Goal: Navigation & Orientation: Find specific page/section

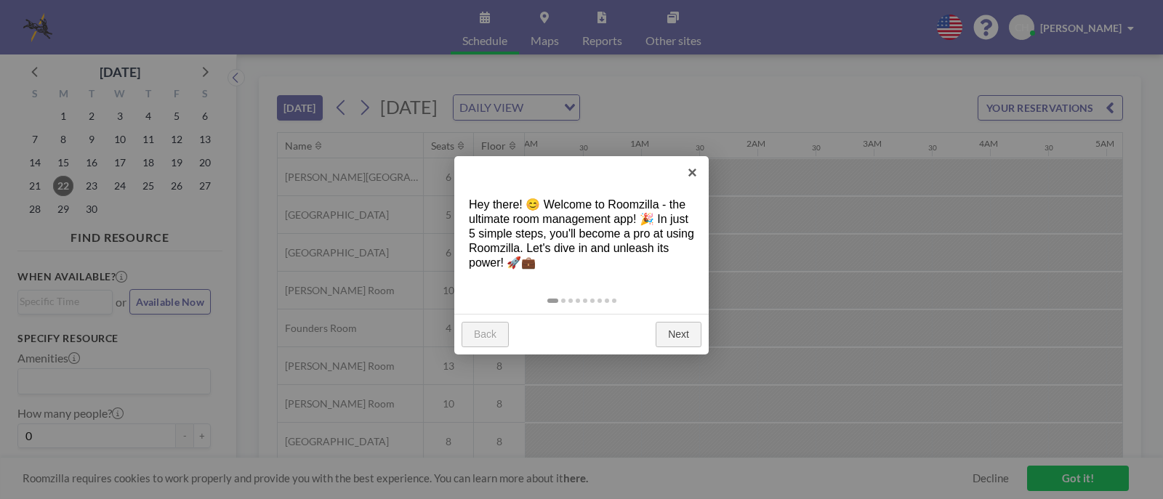
scroll to position [0, 1395]
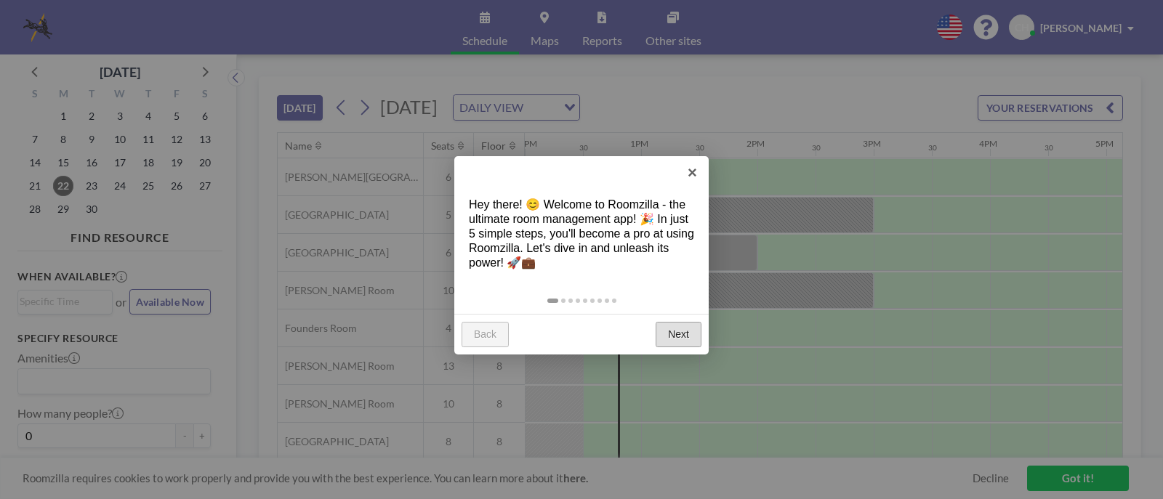
click at [677, 332] on link "Next" at bounding box center [678, 335] width 46 height 26
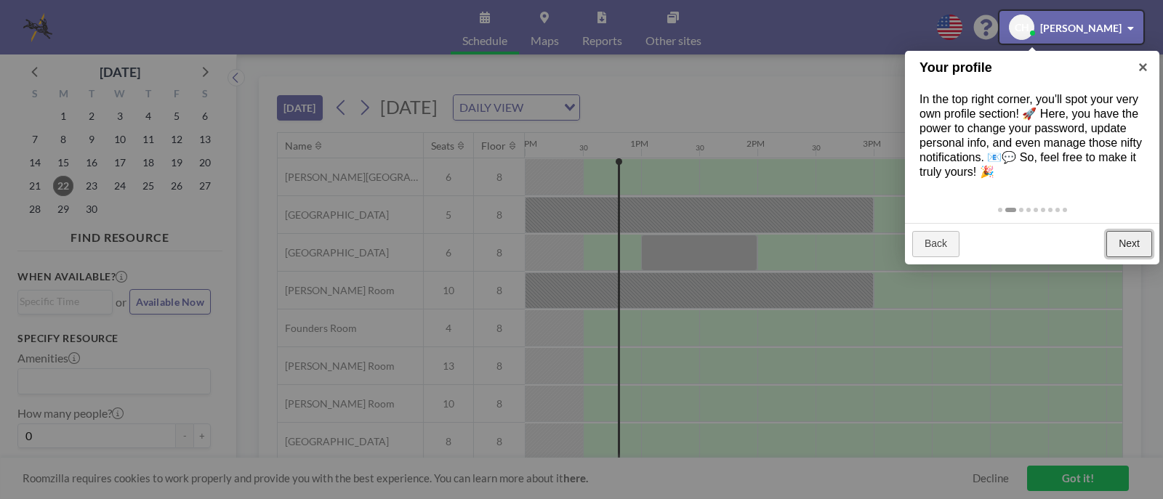
click at [1127, 246] on link "Next" at bounding box center [1129, 244] width 46 height 26
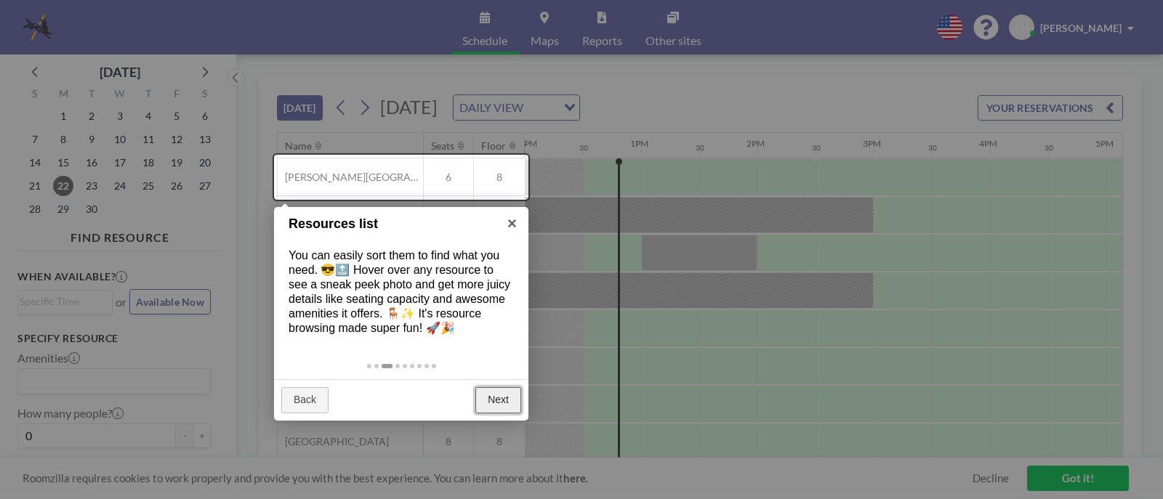
click at [493, 404] on link "Next" at bounding box center [498, 400] width 46 height 26
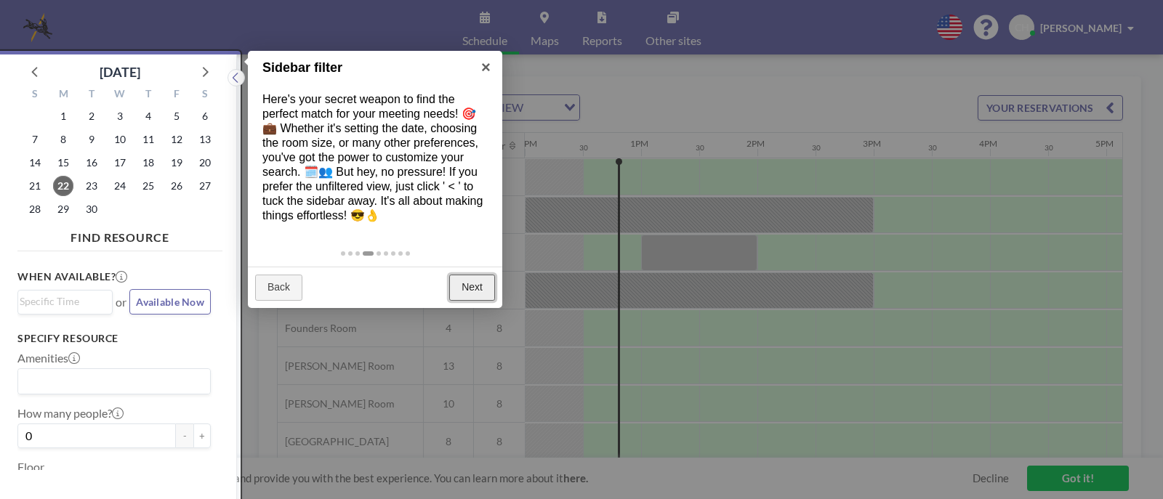
scroll to position [4, 0]
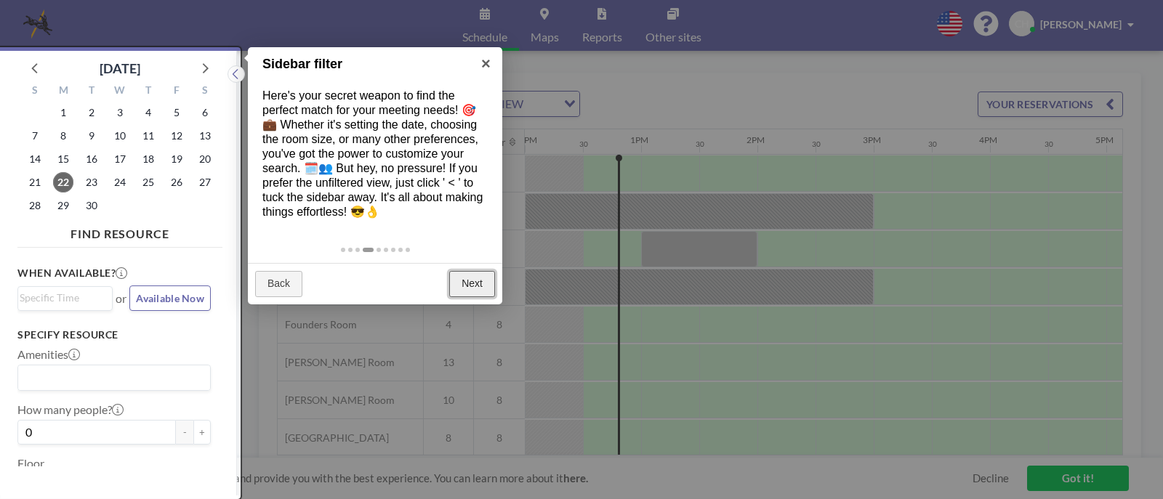
click at [463, 288] on link "Next" at bounding box center [472, 284] width 46 height 26
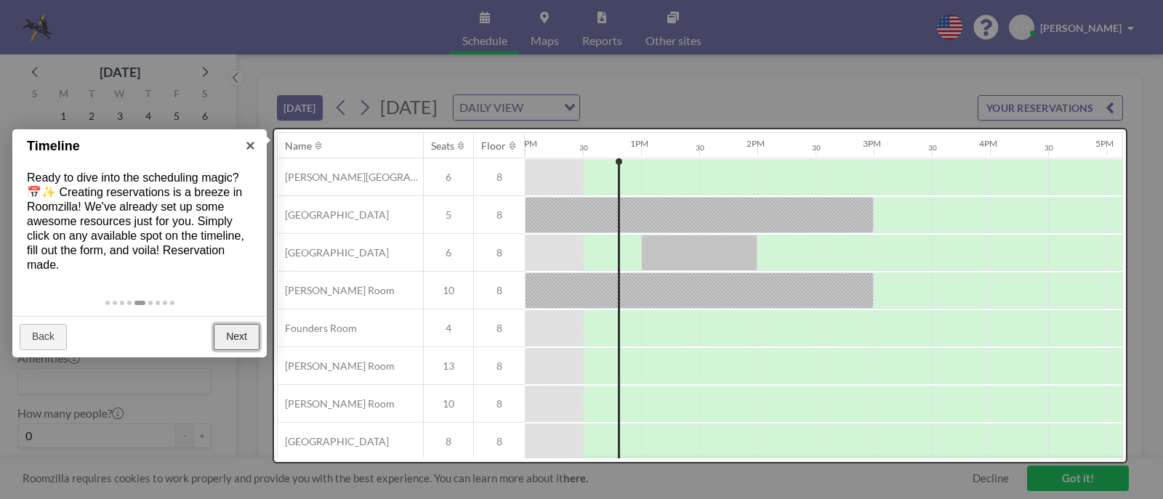
click at [235, 341] on link "Next" at bounding box center [237, 337] width 46 height 26
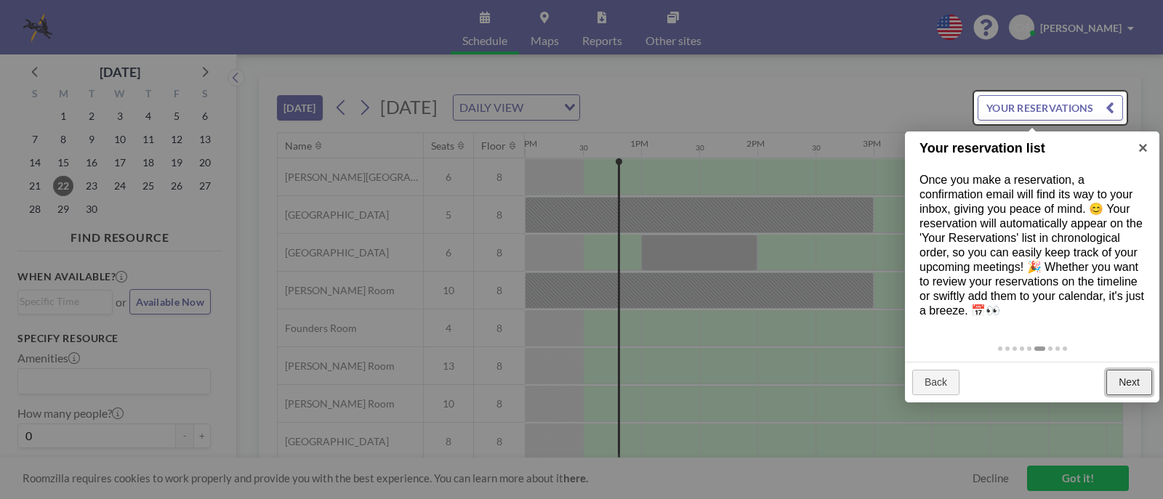
click at [1131, 388] on link "Next" at bounding box center [1129, 383] width 46 height 26
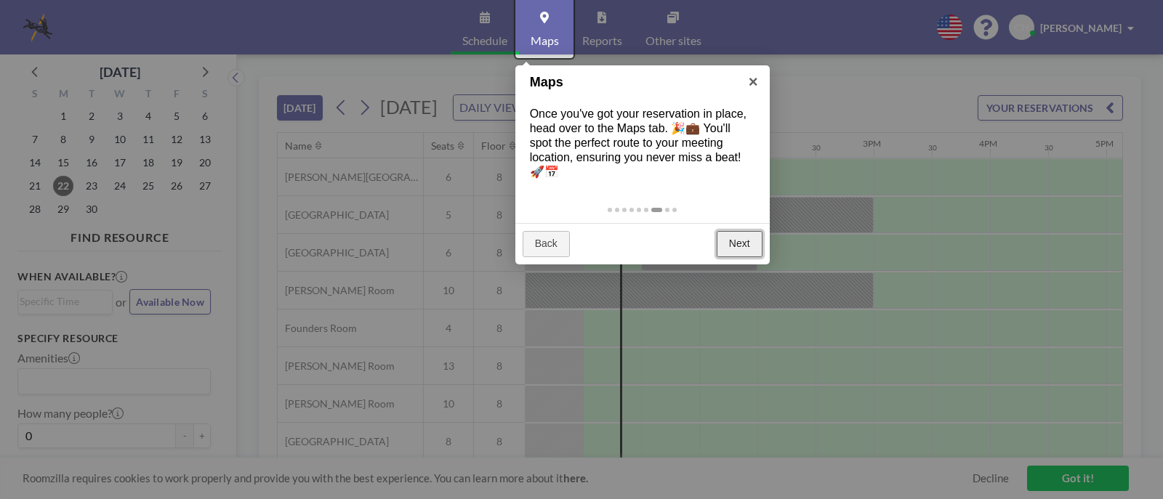
click at [740, 246] on link "Next" at bounding box center [740, 244] width 46 height 26
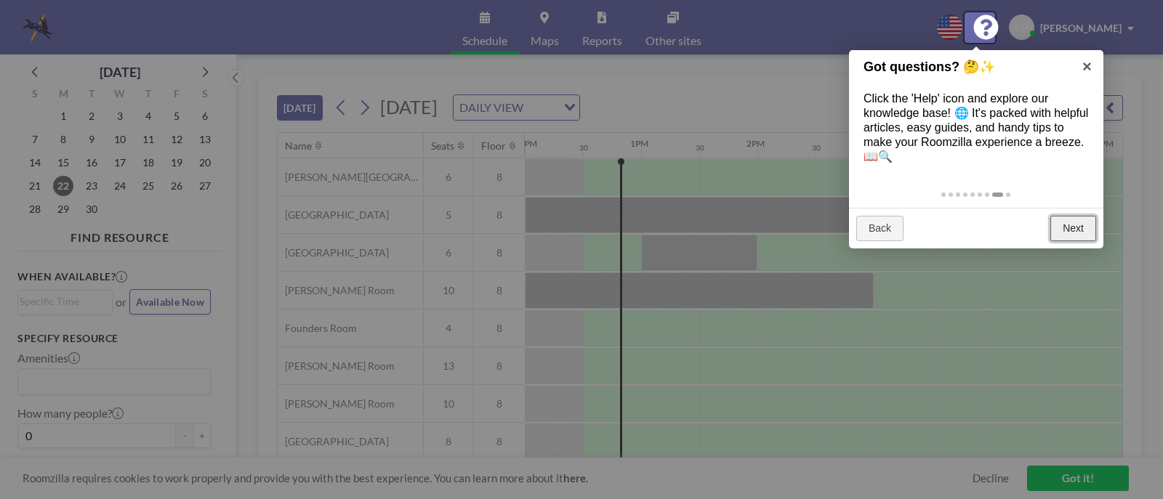
click at [1073, 230] on link "Next" at bounding box center [1073, 229] width 46 height 26
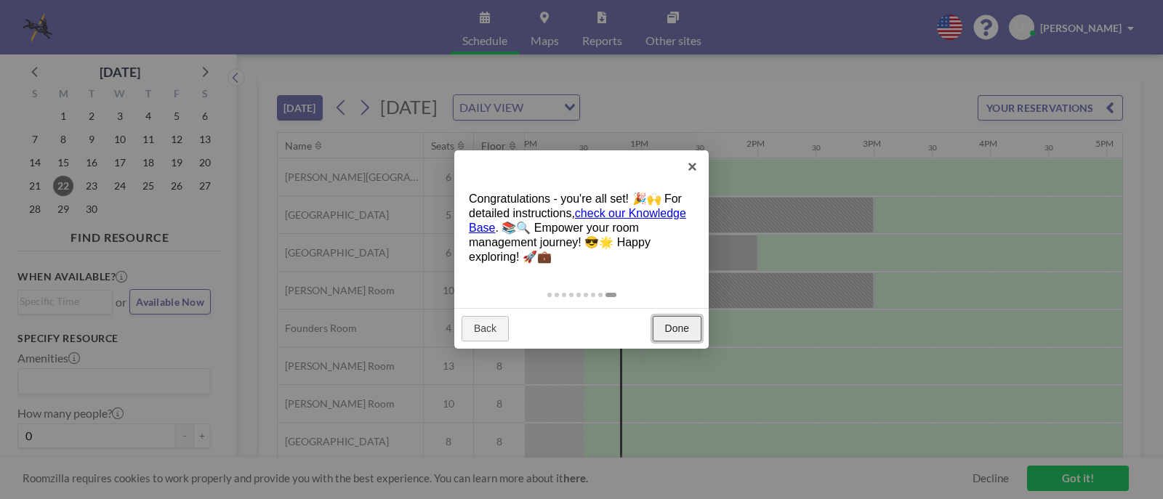
click at [679, 328] on link "Done" at bounding box center [677, 329] width 49 height 26
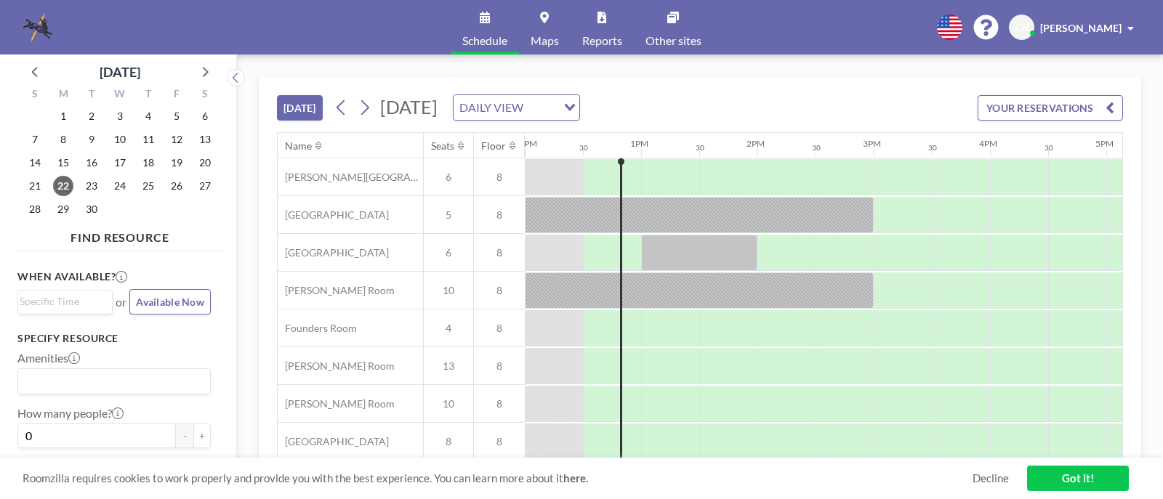
click at [483, 44] on span "Schedule" at bounding box center [484, 41] width 45 height 12
click at [123, 187] on span "24" at bounding box center [120, 186] width 20 height 20
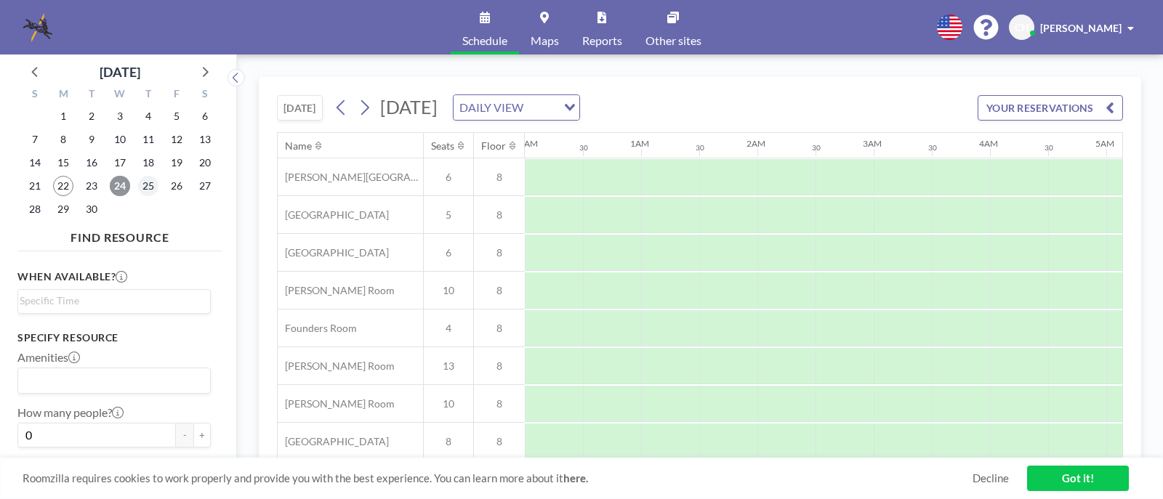
scroll to position [0, 872]
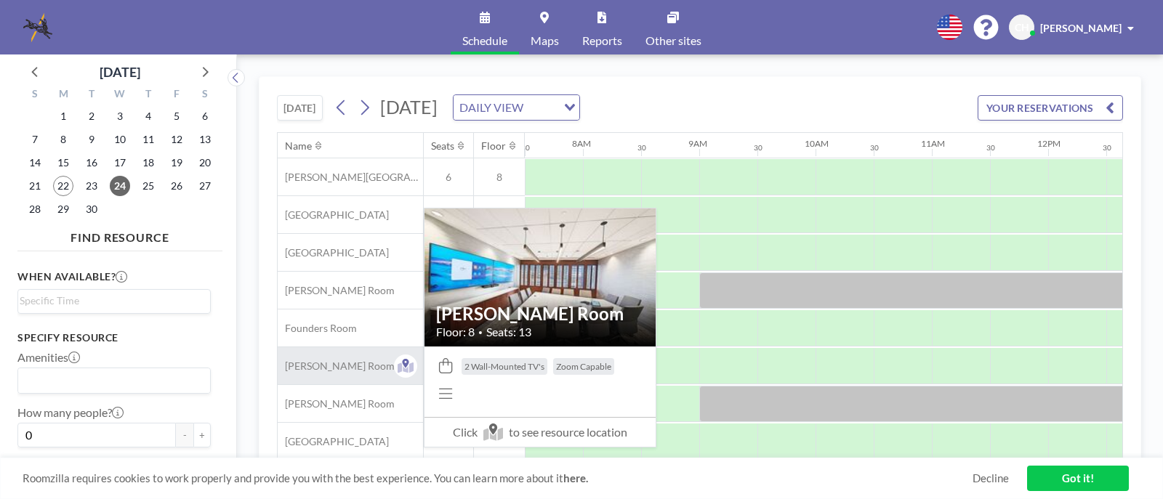
click at [320, 366] on span "[PERSON_NAME] Room" at bounding box center [336, 366] width 117 height 13
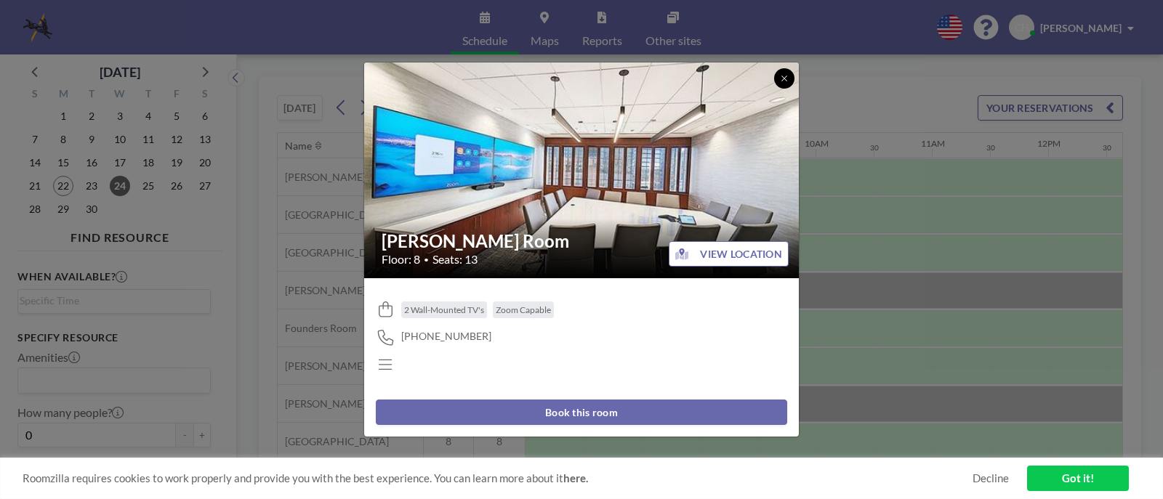
click at [785, 81] on icon at bounding box center [784, 78] width 9 height 9
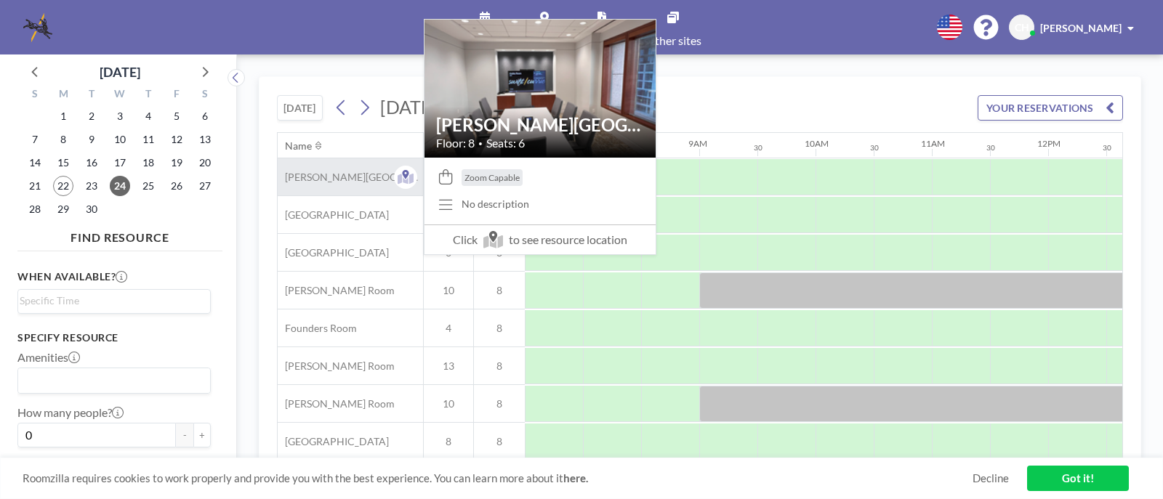
drag, startPoint x: 334, startPoint y: 180, endPoint x: 309, endPoint y: 177, distance: 24.9
click at [309, 177] on span "[PERSON_NAME][GEOGRAPHIC_DATA]" at bounding box center [350, 177] width 145 height 13
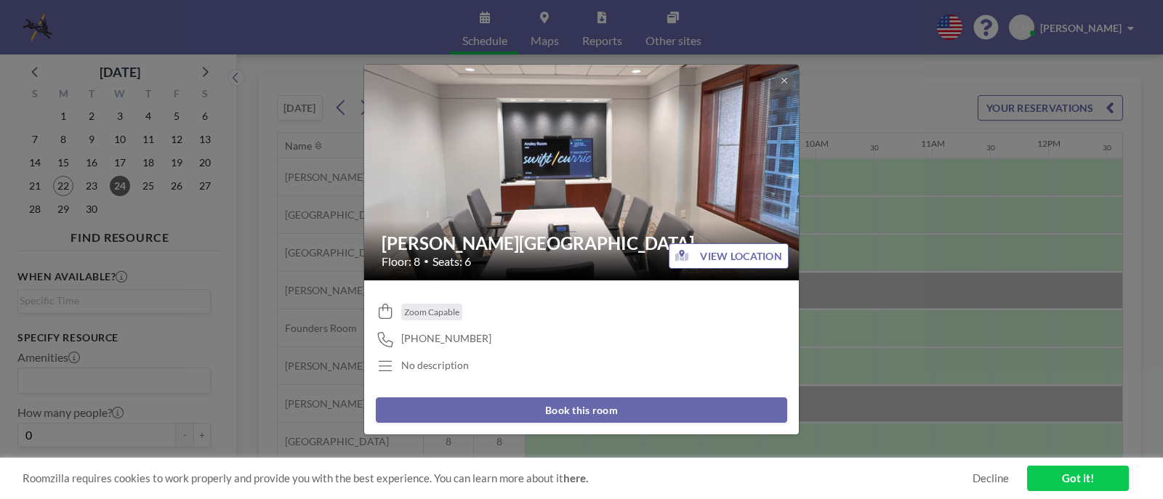
click at [310, 183] on div "Ansley Room Floor: 8 • Seats: 6 VIEW LOCATION Zoom Capable 404-888-6204 No desc…" at bounding box center [581, 249] width 1163 height 499
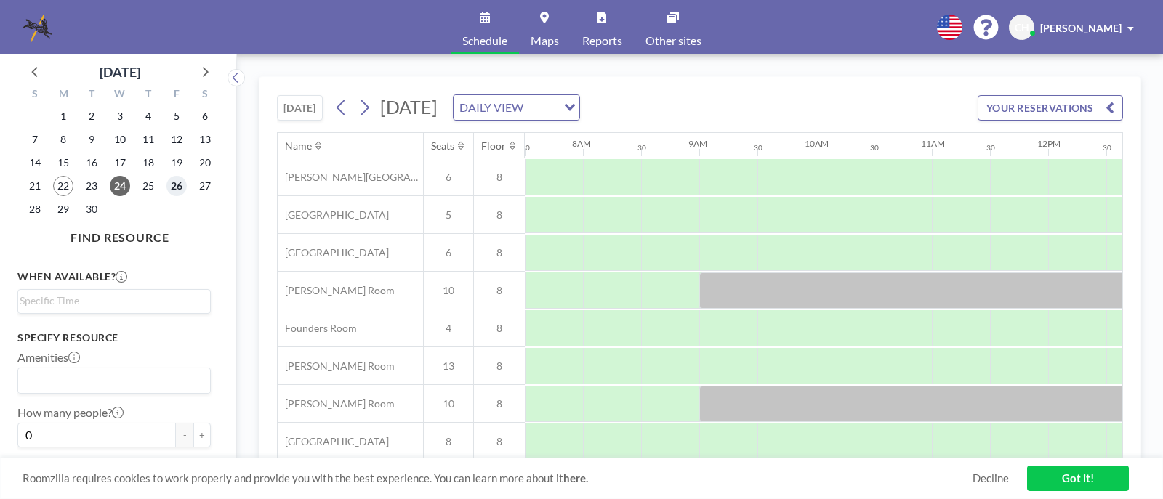
click at [179, 186] on span "26" at bounding box center [176, 186] width 20 height 20
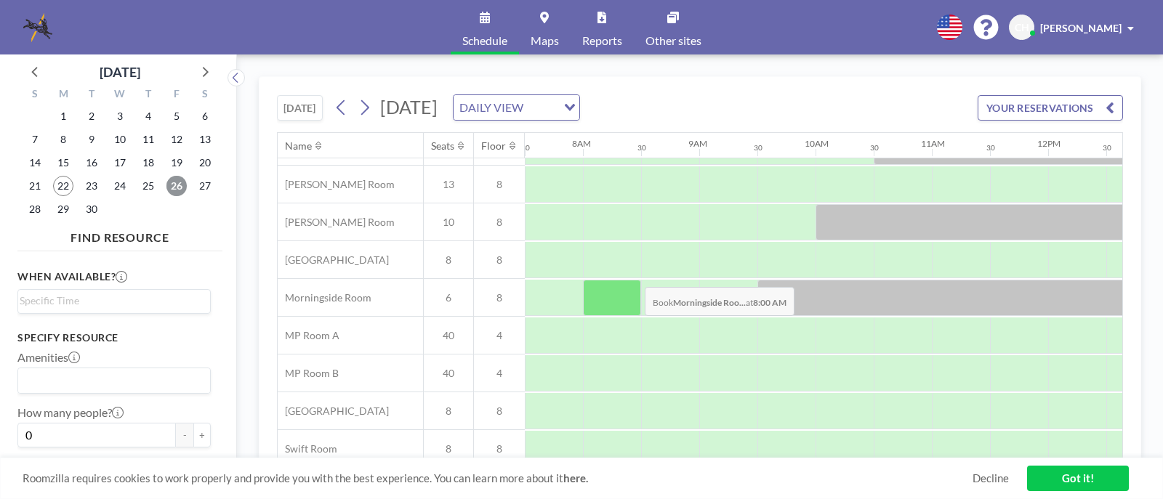
scroll to position [200, 872]
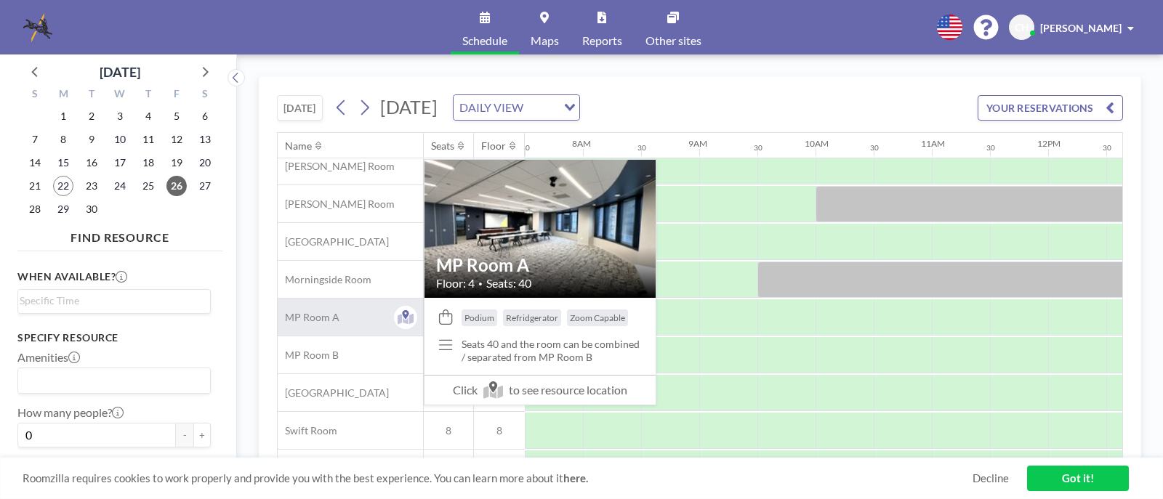
click at [310, 316] on span "MP Room A" at bounding box center [309, 317] width 62 height 13
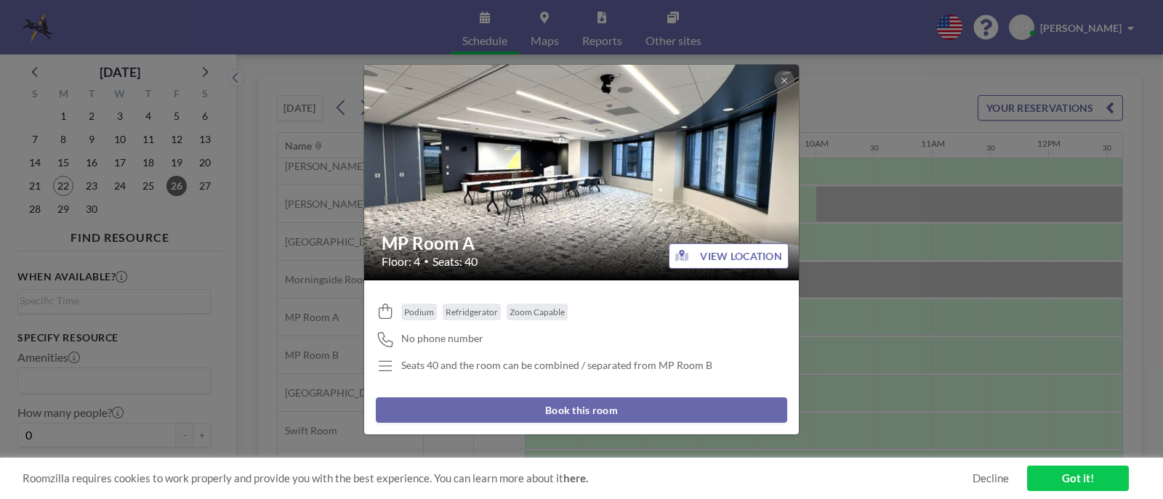
click at [946, 175] on div "MP Room A Floor: 4 • Seats: 40 VIEW LOCATION Podium Refridgerator Zoom Capable …" at bounding box center [581, 249] width 1163 height 499
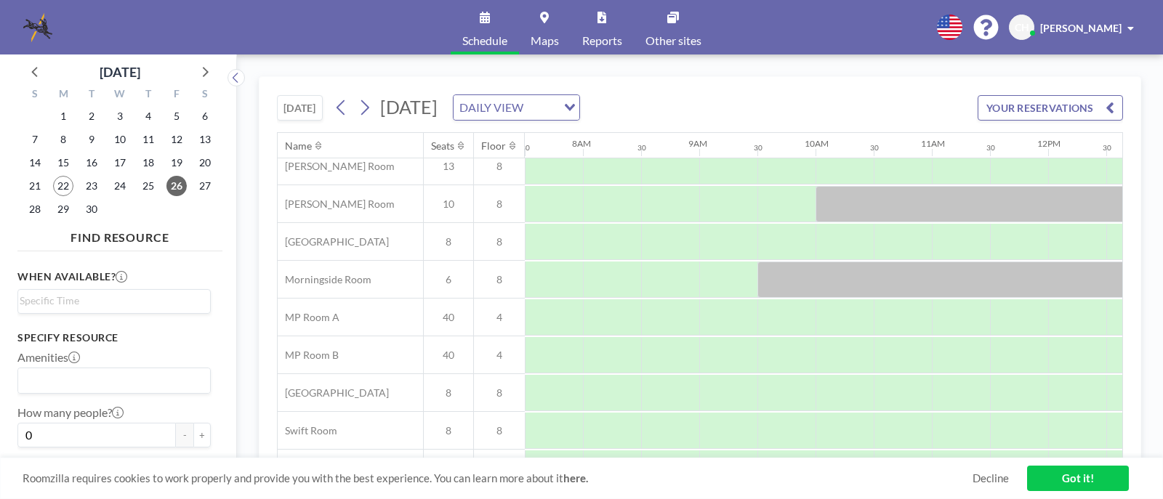
click at [1108, 108] on icon "button" at bounding box center [1109, 107] width 9 height 17
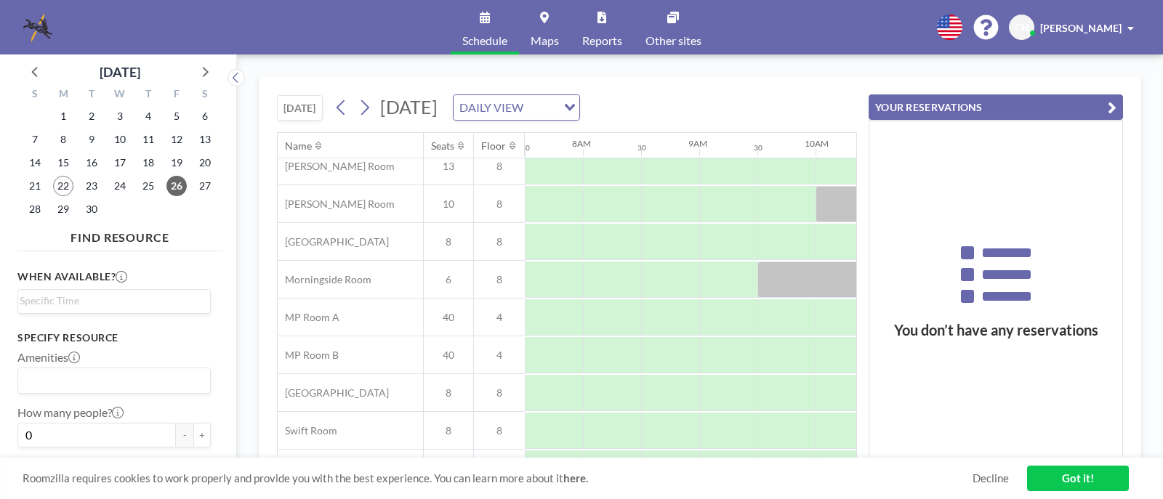
click at [1108, 108] on icon "button" at bounding box center [1111, 107] width 9 height 17
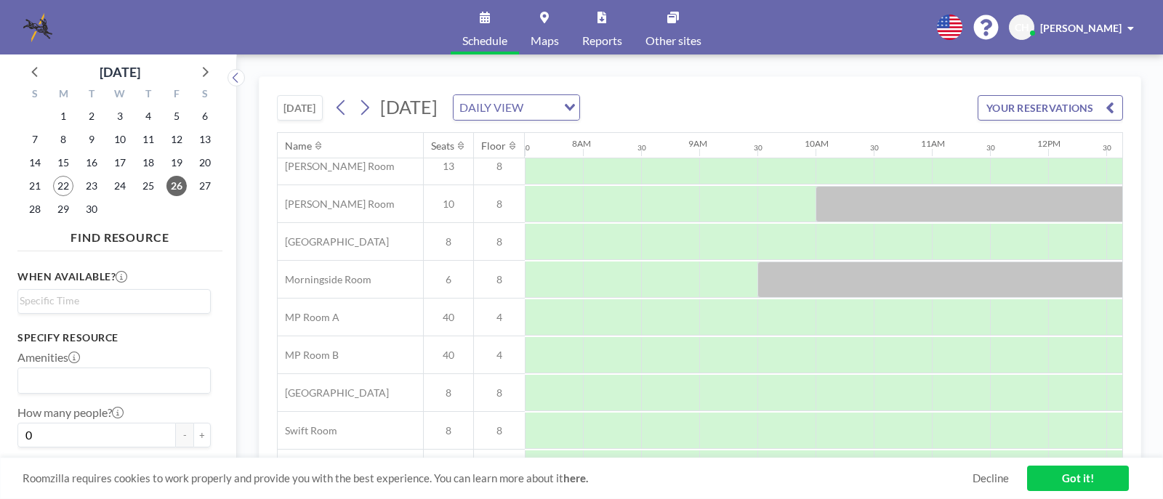
click at [1132, 29] on span at bounding box center [1130, 28] width 7 height 10
click at [958, 68] on div "TODAY Friday, September 26, 2025 DAILY VIEW Loading... YOUR RESERVATIONS Name S…" at bounding box center [700, 277] width 926 height 445
click at [798, 27] on div "Schedule Maps Reports Other sites English Polski 日本語 Española CH Coleen Hallenb…" at bounding box center [581, 27] width 1163 height 55
click at [838, 67] on div "TODAY Friday, September 26, 2025 DAILY VIEW Loading... YOUR RESERVATIONS Name S…" at bounding box center [700, 277] width 926 height 445
click at [1073, 482] on link "Got it!" at bounding box center [1078, 478] width 102 height 25
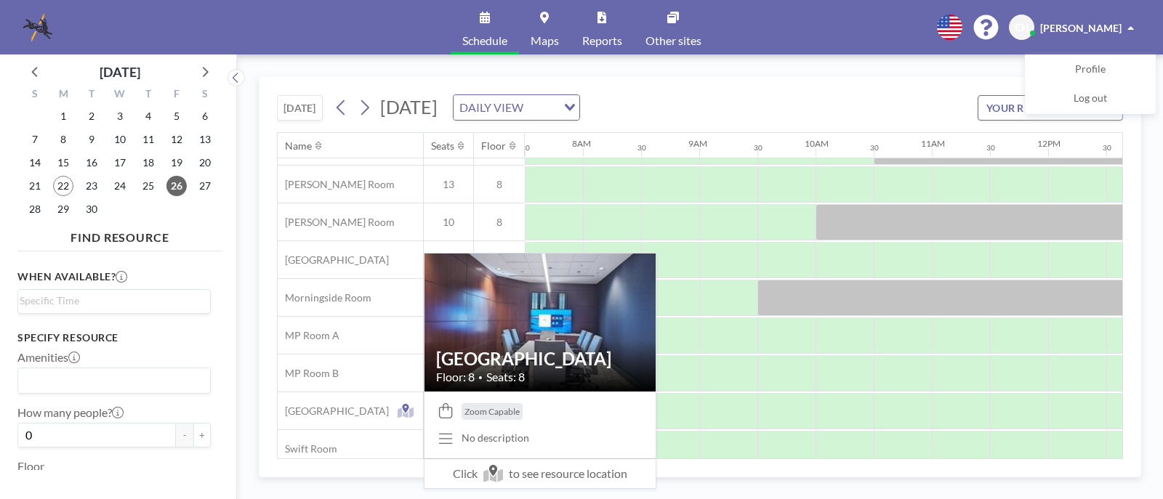
scroll to position [236, 872]
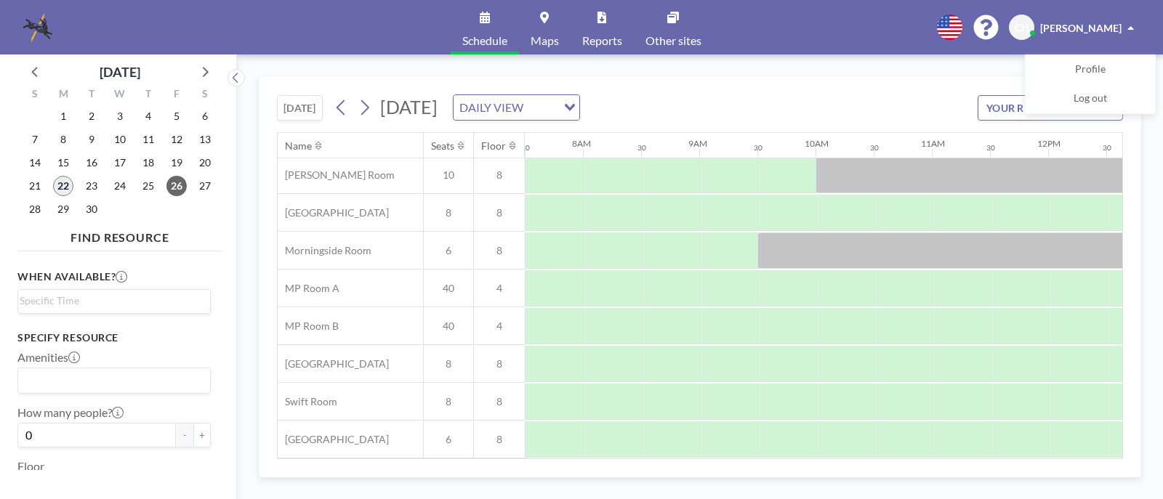
click at [64, 185] on span "22" at bounding box center [63, 186] width 20 height 20
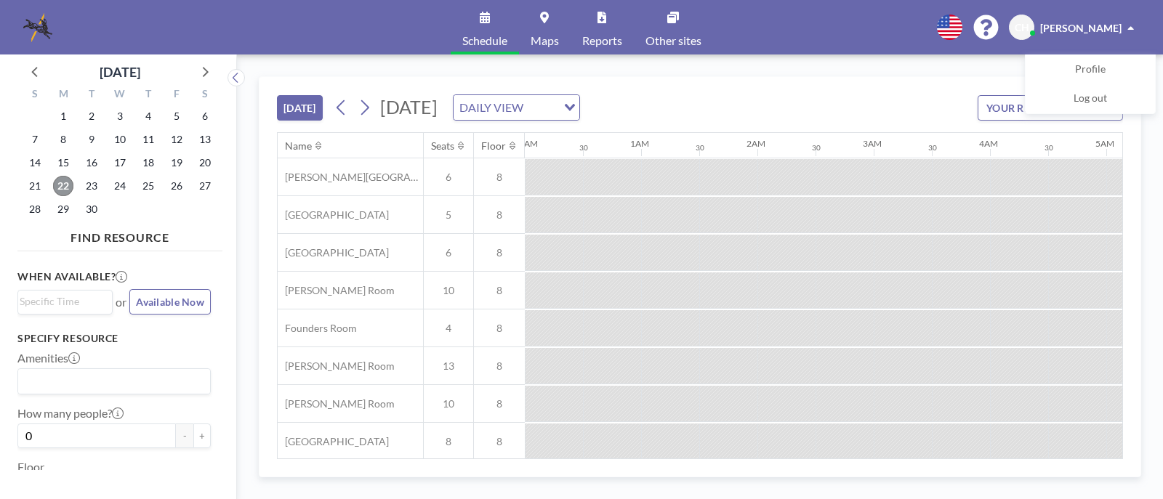
scroll to position [0, 1395]
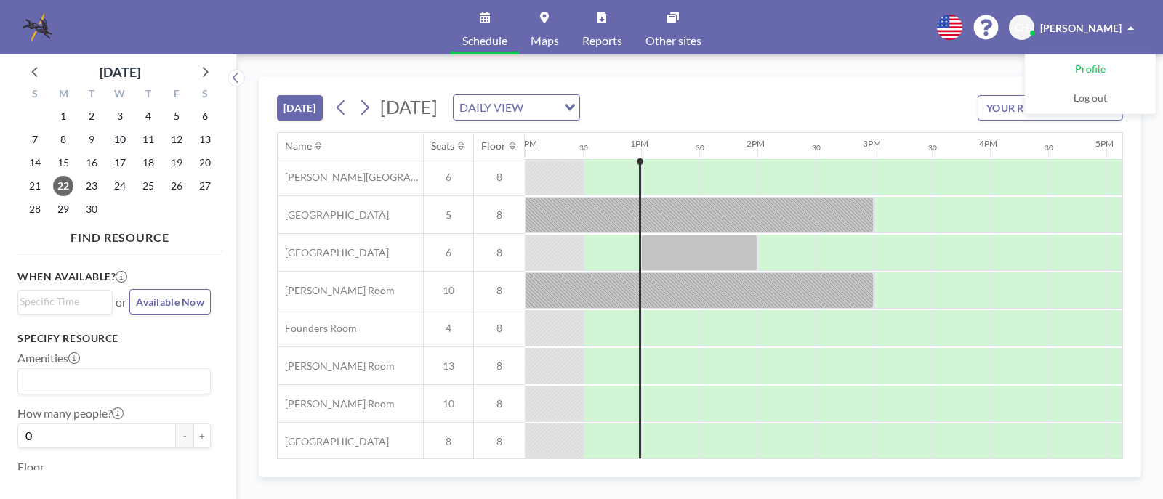
click at [1086, 70] on span "Profile" at bounding box center [1090, 69] width 31 height 15
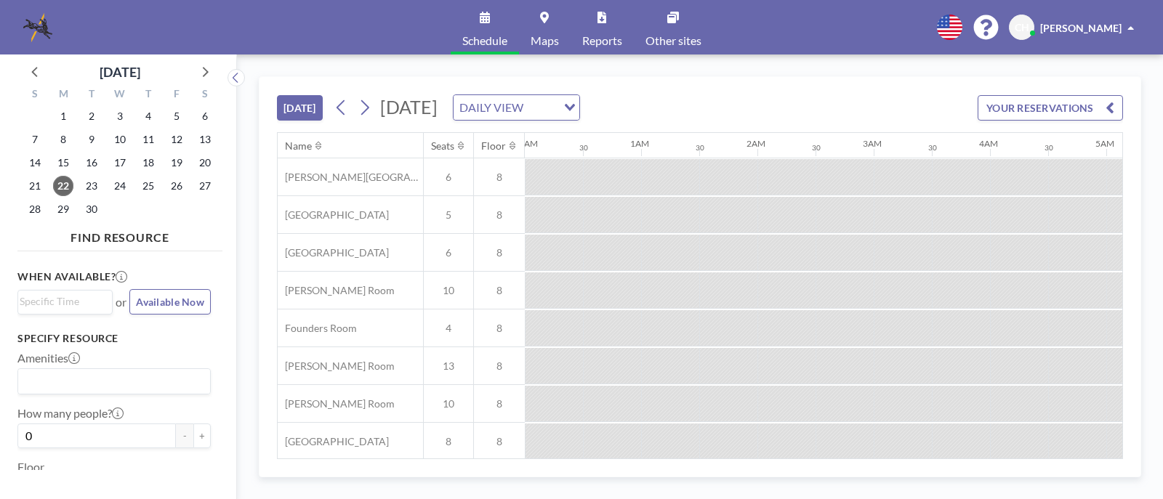
scroll to position [0, 1395]
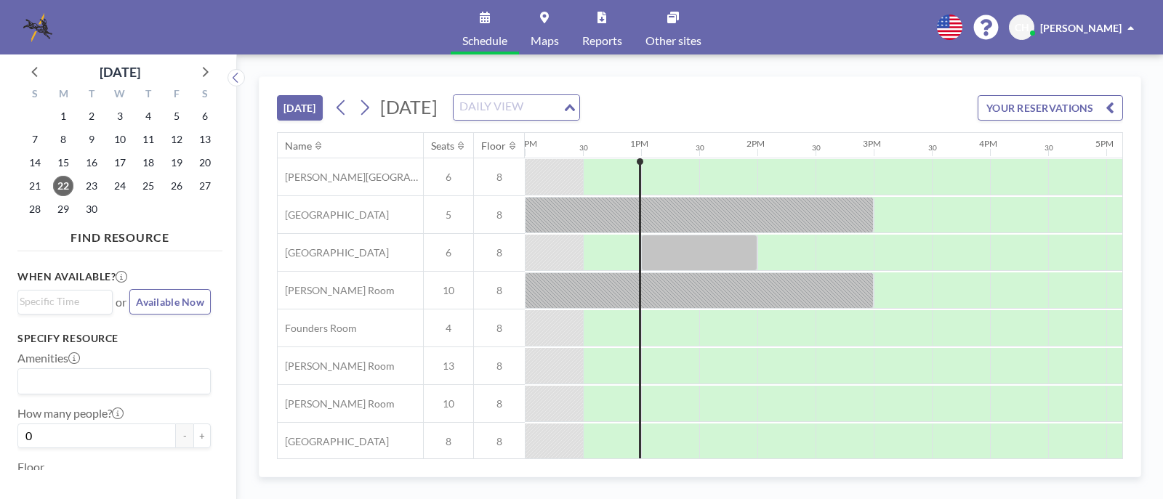
click at [575, 105] on icon "Search for option" at bounding box center [570, 107] width 10 height 7
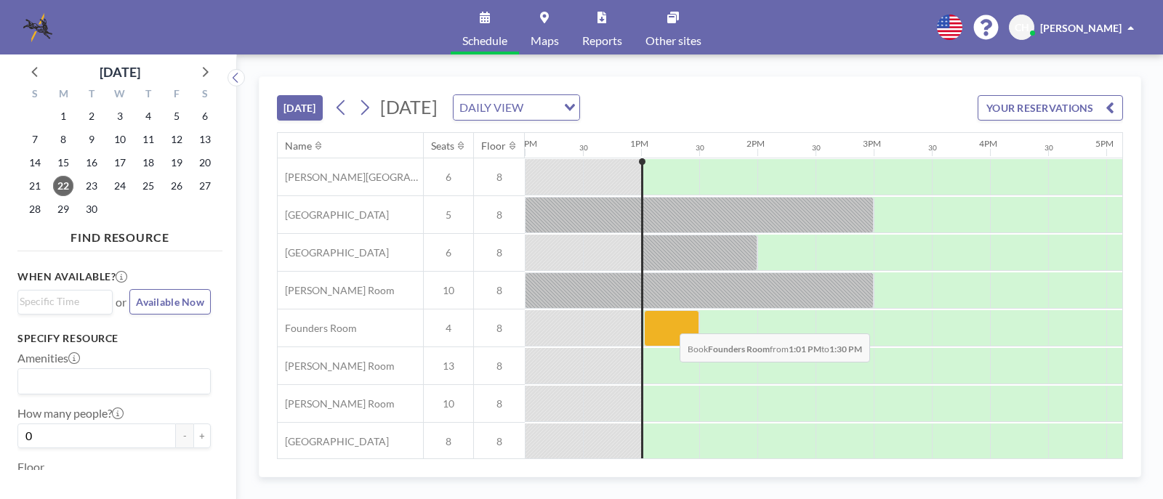
click at [668, 323] on div at bounding box center [671, 328] width 55 height 36
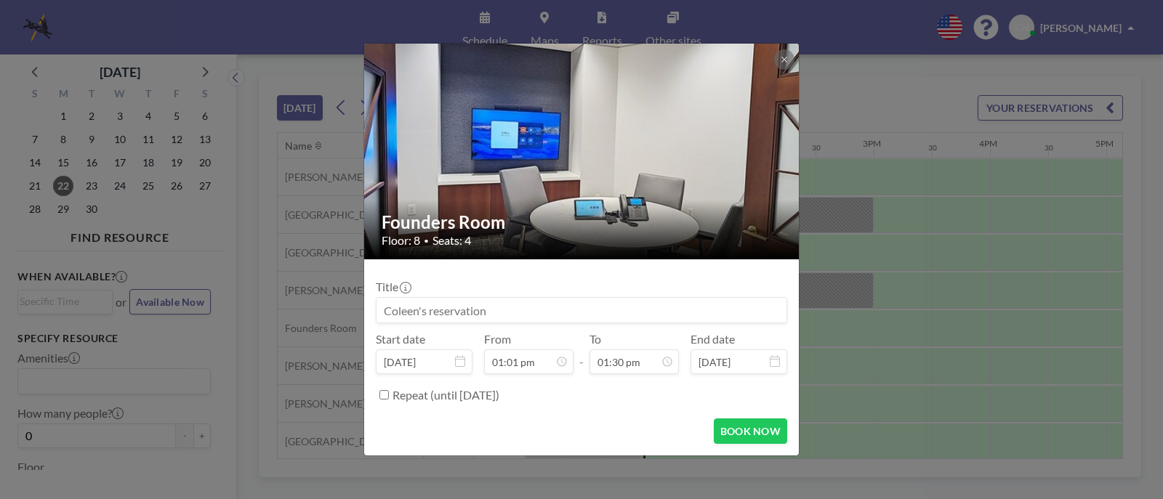
scroll to position [698, 0]
click at [783, 62] on icon at bounding box center [784, 59] width 9 height 9
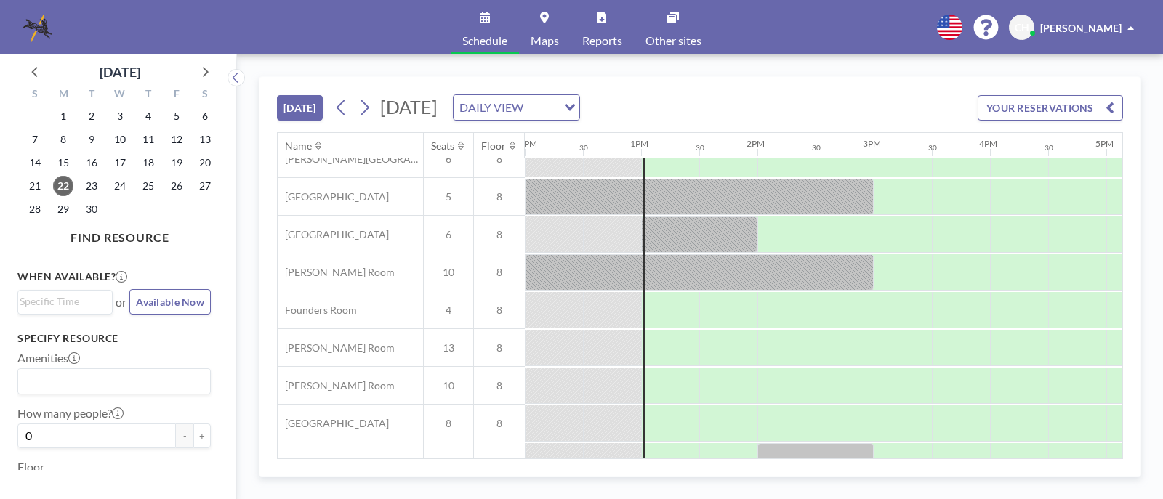
scroll to position [0, 1395]
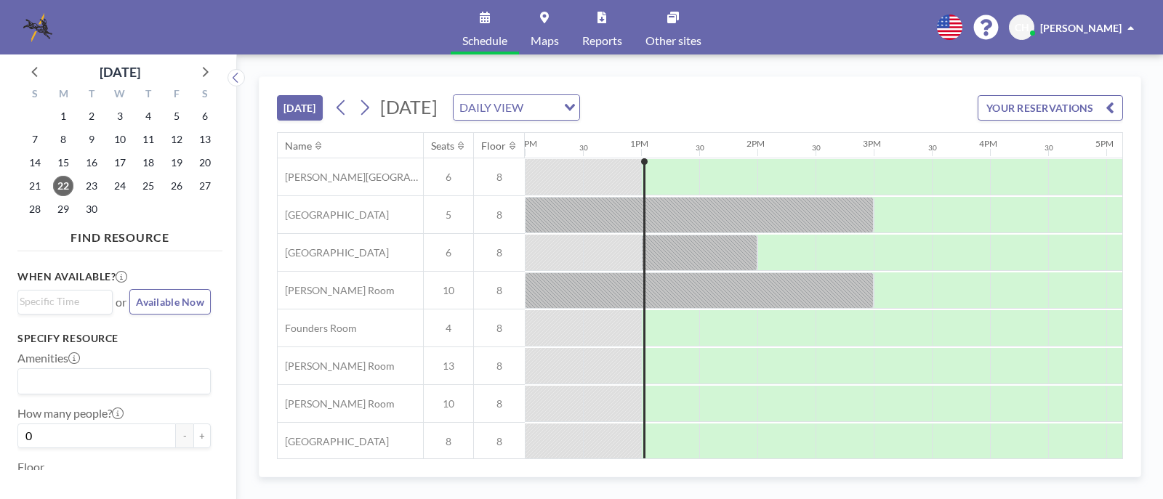
click at [552, 39] on span "Maps" at bounding box center [544, 41] width 28 height 12
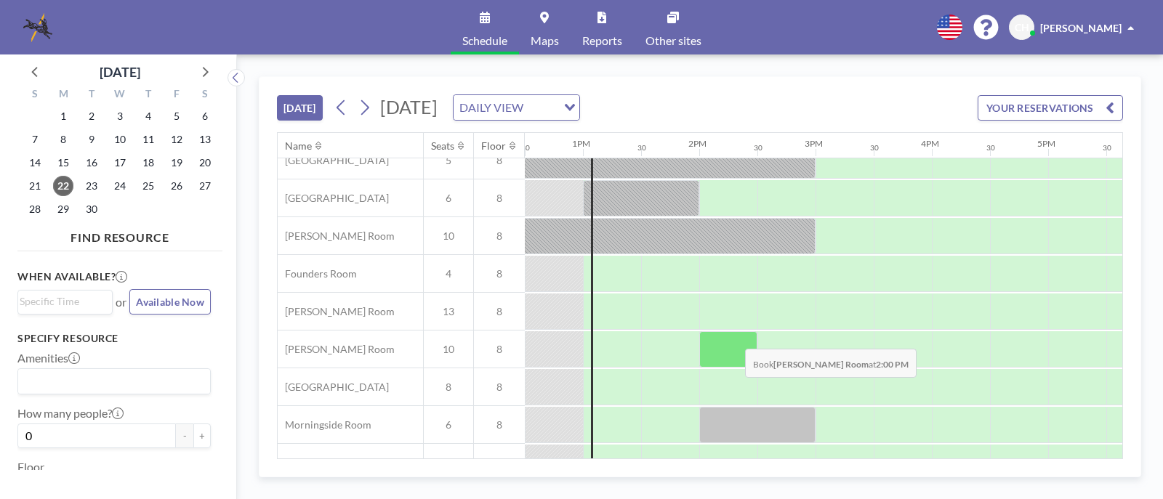
scroll to position [0, 1453]
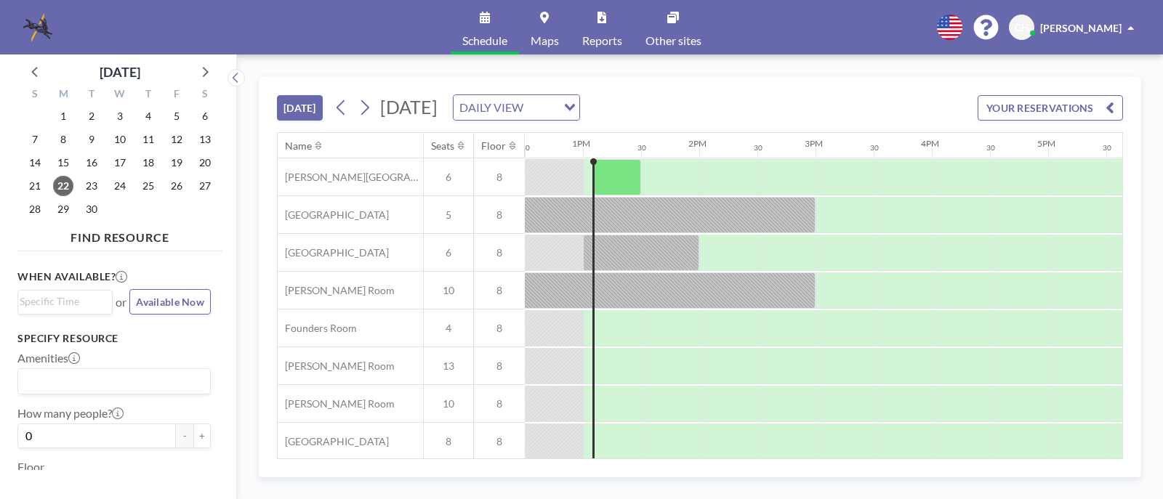
click at [1130, 28] on span at bounding box center [1130, 28] width 7 height 10
